Goal: Check status: Check status

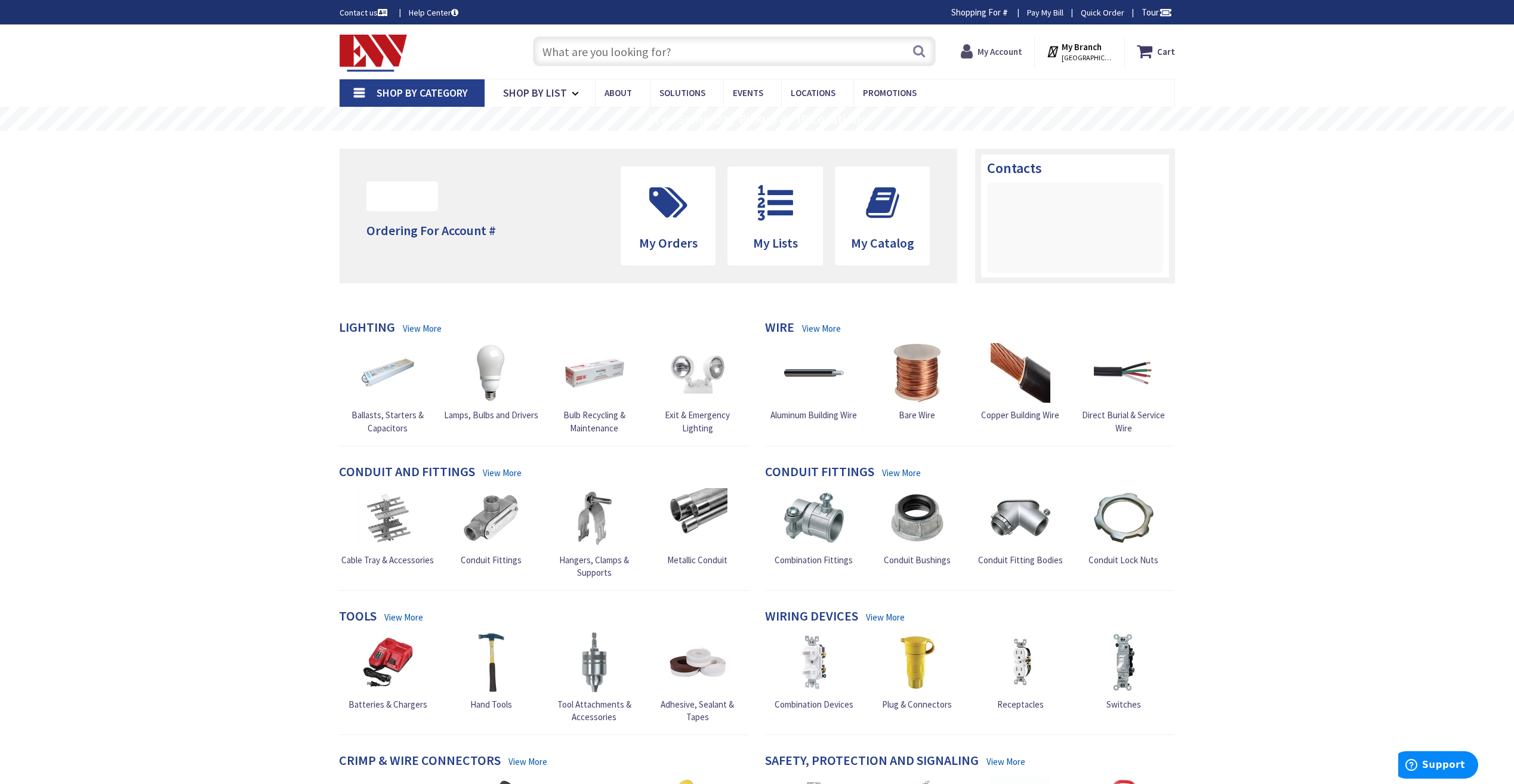
click at [1001, 50] on strong "My Account" at bounding box center [1000, 52] width 45 height 12
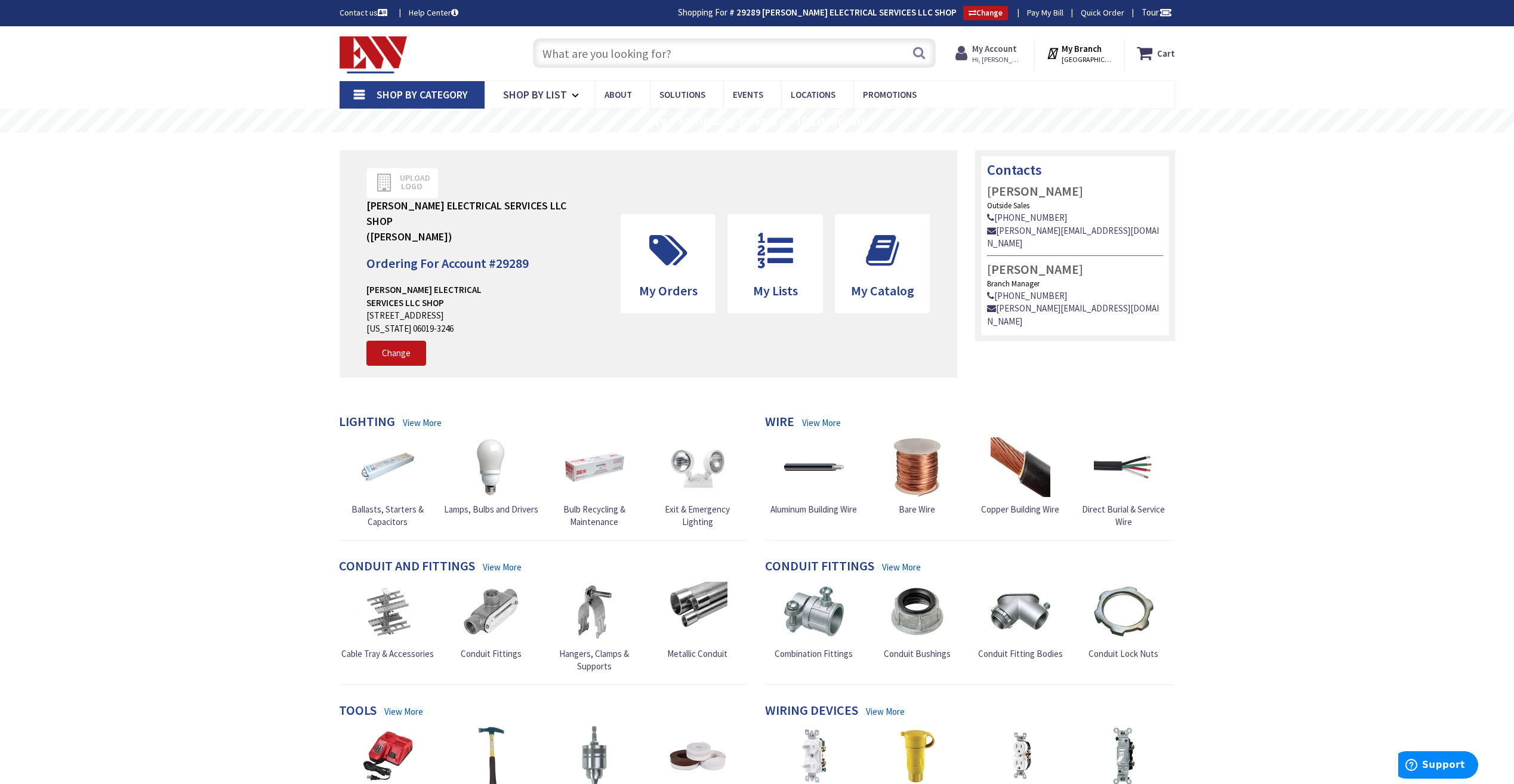
click at [996, 55] on span "Hi, [PERSON_NAME]" at bounding box center [997, 59] width 51 height 9
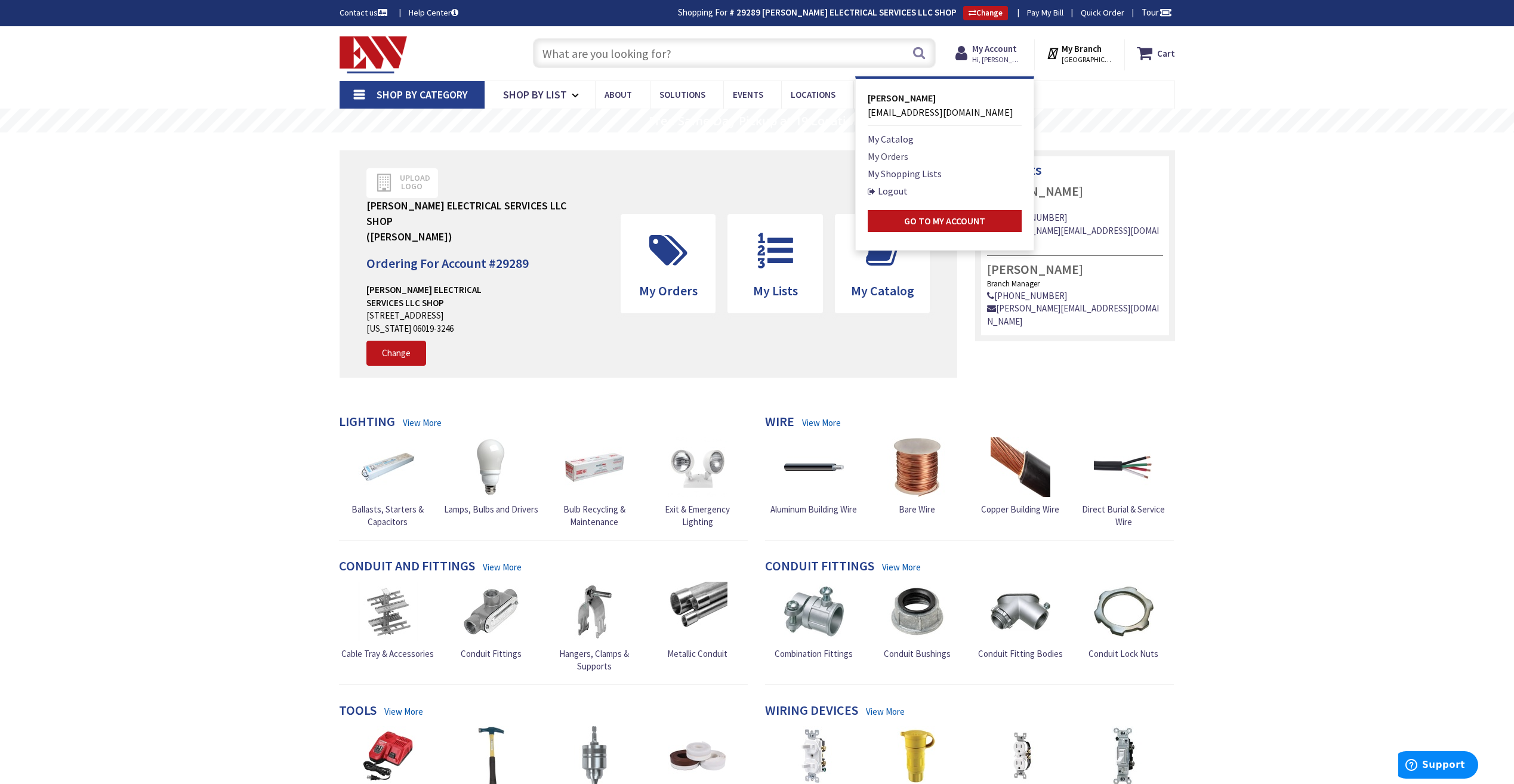
click at [897, 159] on link "My Orders" at bounding box center [888, 156] width 41 height 14
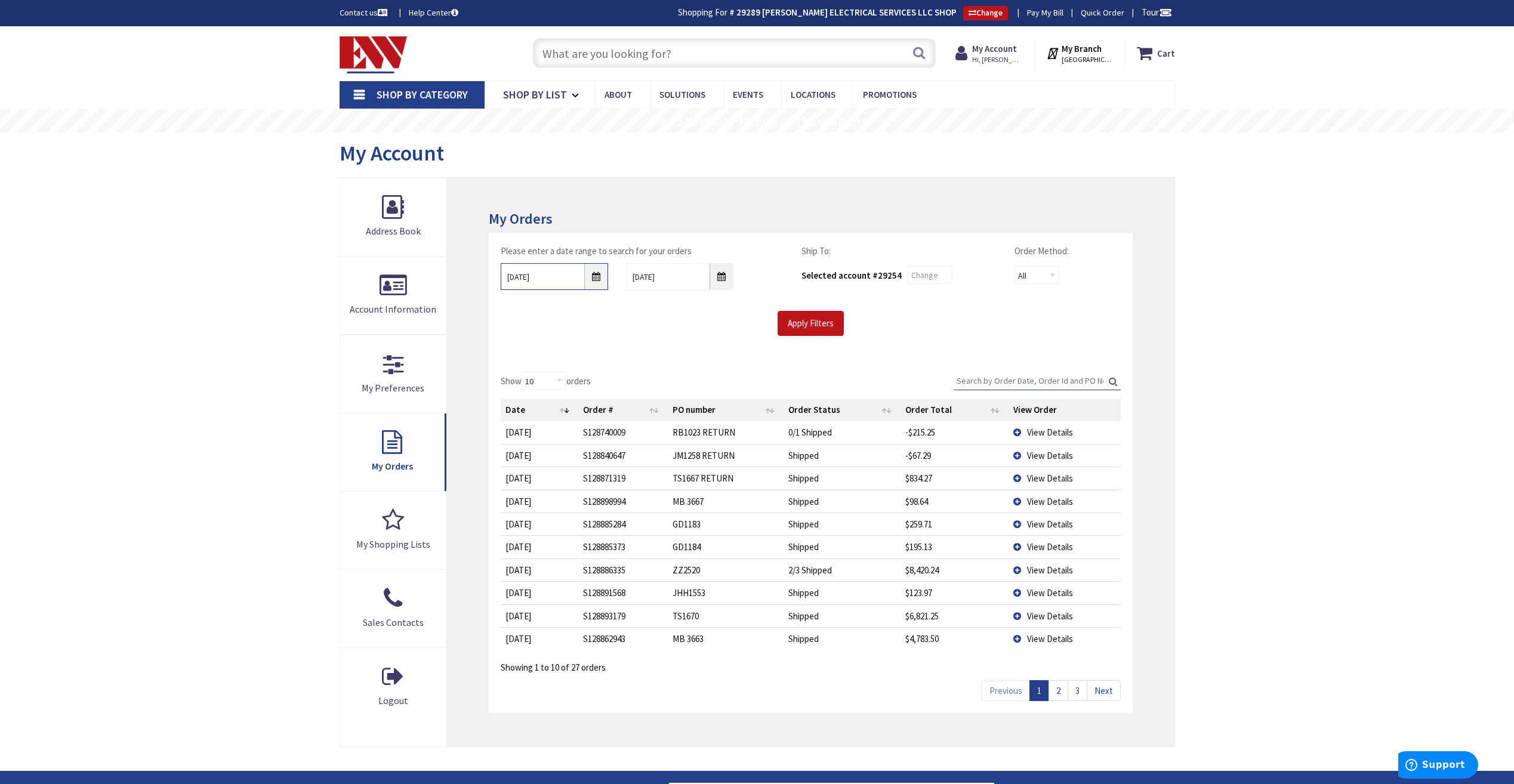
click at [601, 273] on input "9/24/2025" at bounding box center [554, 277] width 107 height 27
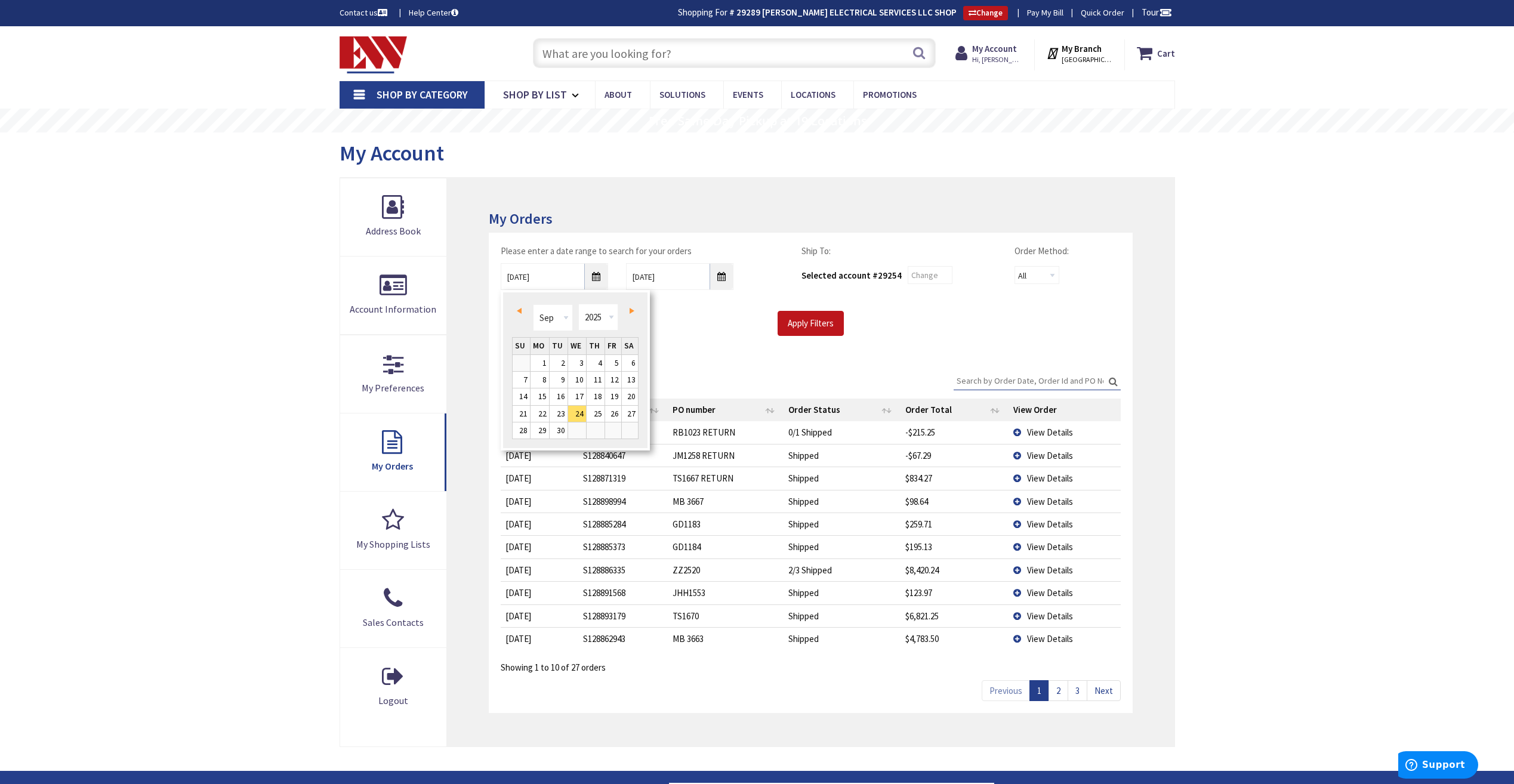
click at [514, 309] on link "Prev" at bounding box center [521, 310] width 16 height 16
click at [519, 312] on span "Prev" at bounding box center [519, 311] width 5 height 6
click at [632, 309] on span "Next" at bounding box center [632, 311] width 5 height 6
click at [631, 431] on link "30" at bounding box center [630, 430] width 17 height 16
type input "08/30/2025"
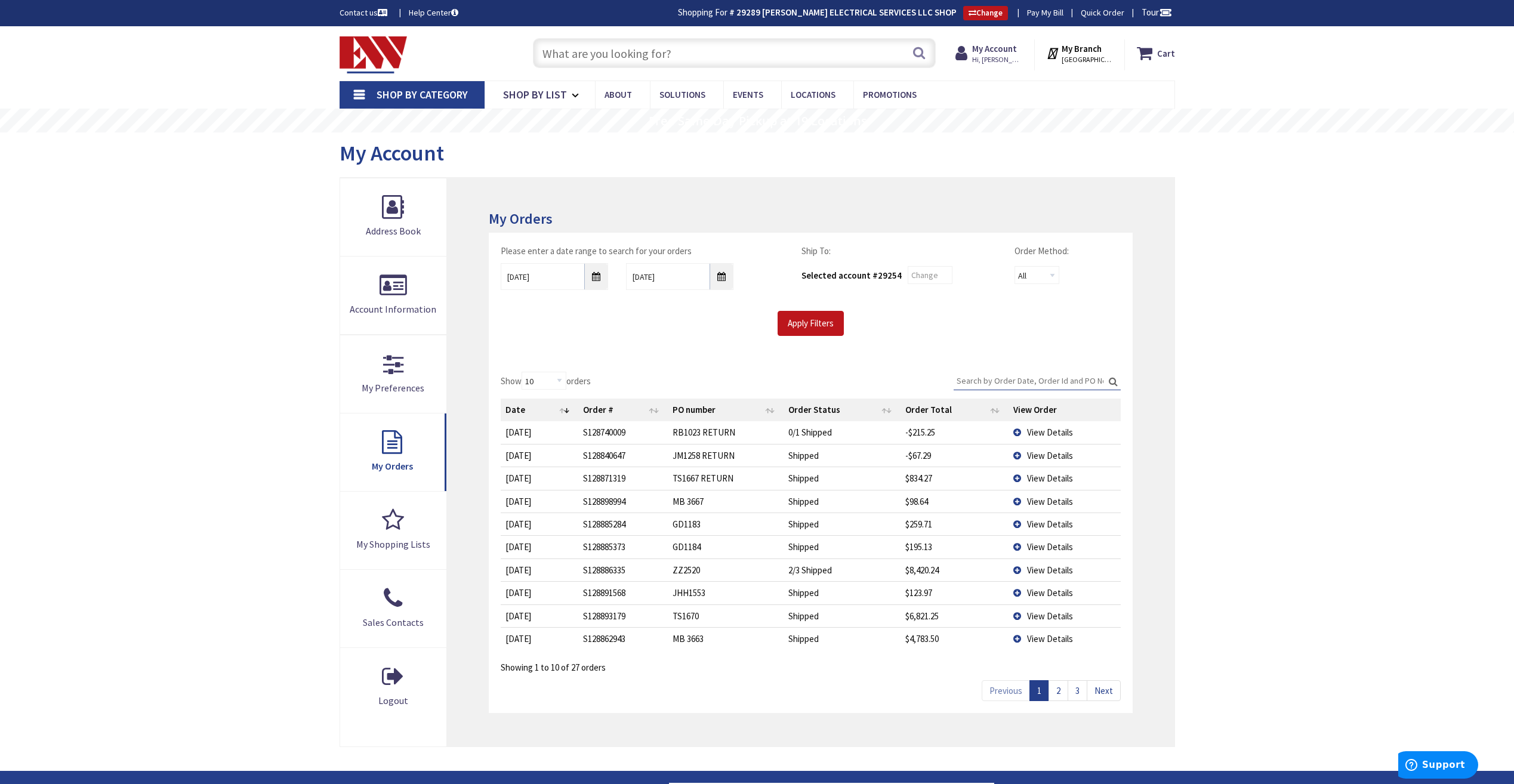
click at [991, 383] on input "Search:" at bounding box center [1037, 380] width 167 height 17
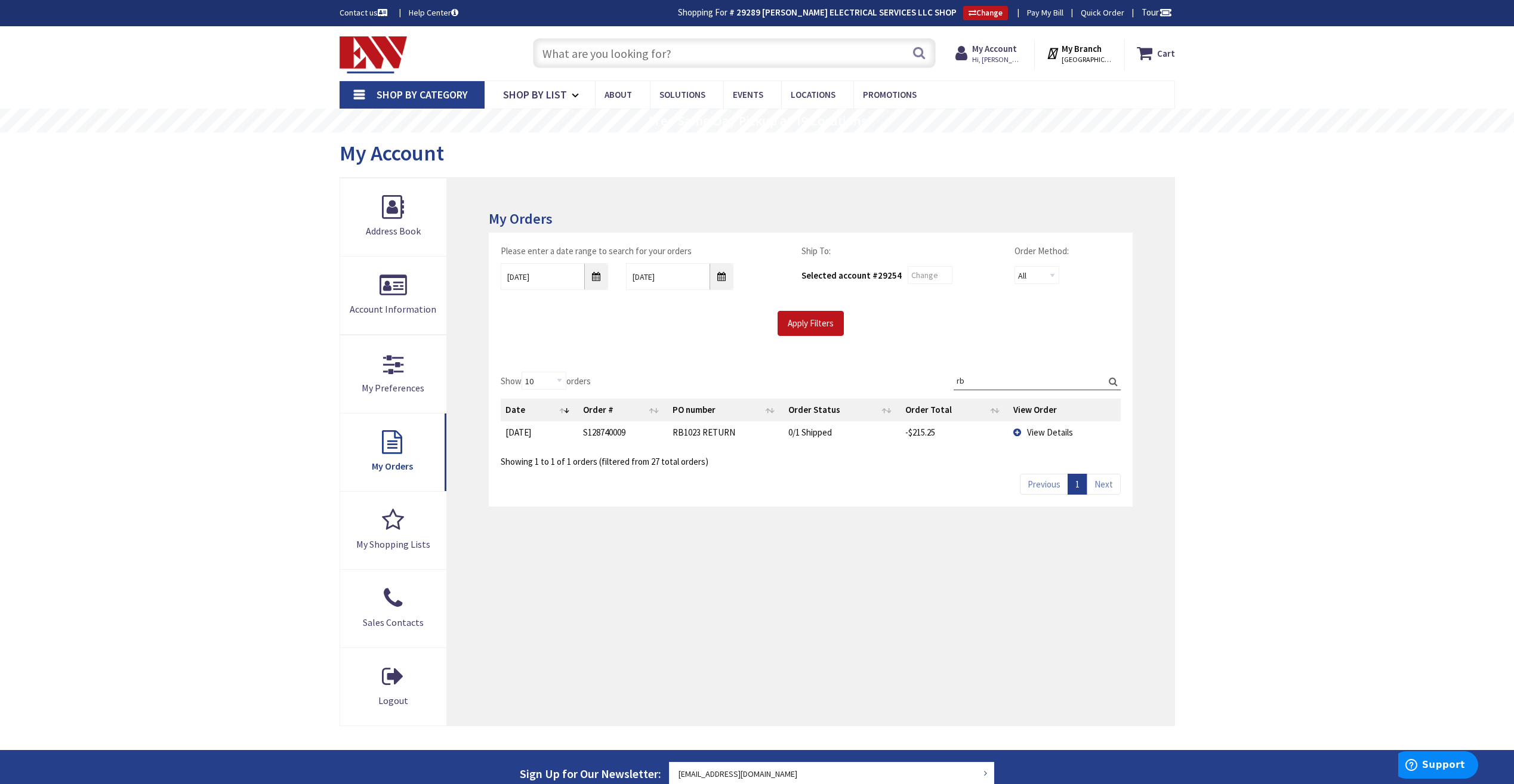
type input "rb"
click at [993, 343] on div "Please enter a date range to search for your orders 08/30/2025 10/1/2025 Ship T…" at bounding box center [811, 296] width 643 height 127
click at [816, 325] on input "Apply Filters" at bounding box center [811, 323] width 67 height 25
